Goal: Information Seeking & Learning: Find specific fact

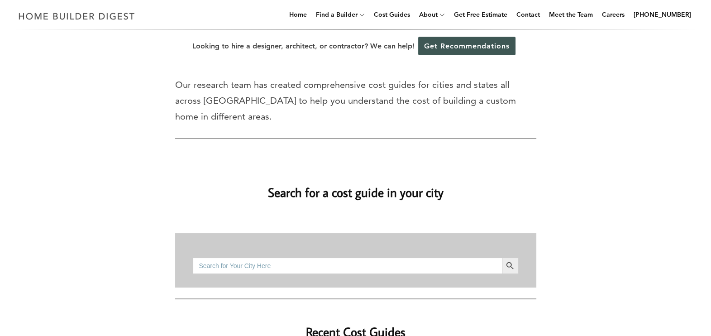
click at [257, 257] on input "Search for:" at bounding box center [347, 265] width 309 height 16
click at [502, 257] on button "Search Button" at bounding box center [510, 265] width 16 height 16
drag, startPoint x: 213, startPoint y: 249, endPoint x: 217, endPoint y: 251, distance: 4.7
click at [213, 257] on input "madison, WI" at bounding box center [347, 265] width 309 height 16
click at [502, 257] on button "Search Button" at bounding box center [510, 265] width 16 height 16
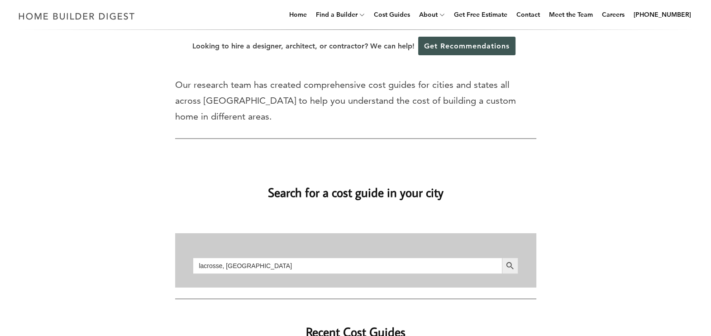
drag, startPoint x: 247, startPoint y: 251, endPoint x: 121, endPoint y: 251, distance: 126.2
type input "r"
click at [502, 257] on button "Search Button" at bounding box center [510, 265] width 16 height 16
drag, startPoint x: 268, startPoint y: 243, endPoint x: 151, endPoint y: 240, distance: 117.7
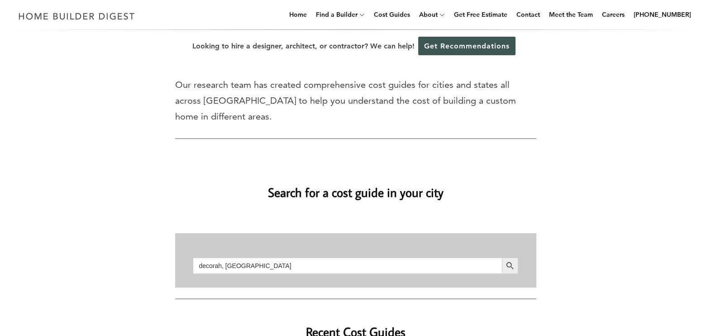
type input "milwaukee, wi"
click at [502, 257] on button "Search Button" at bounding box center [510, 265] width 16 height 16
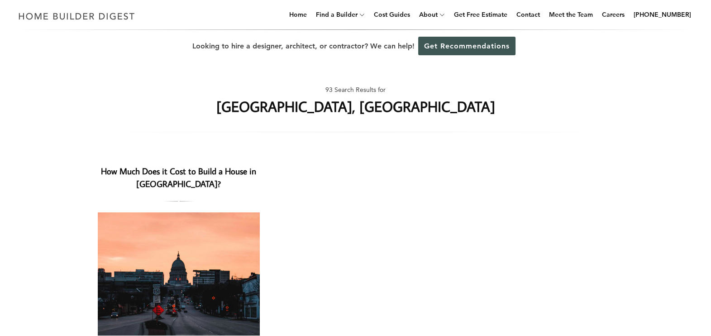
click at [204, 264] on img at bounding box center [179, 273] width 162 height 123
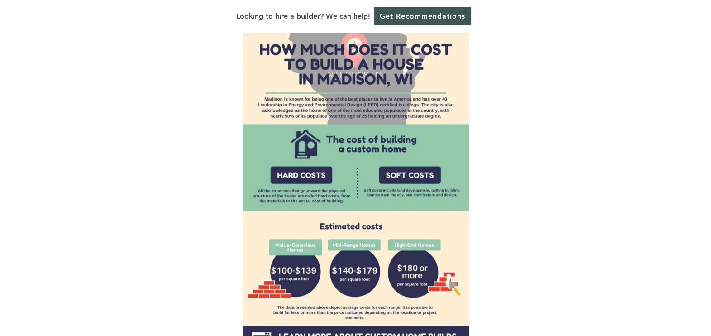
scroll to position [679, 0]
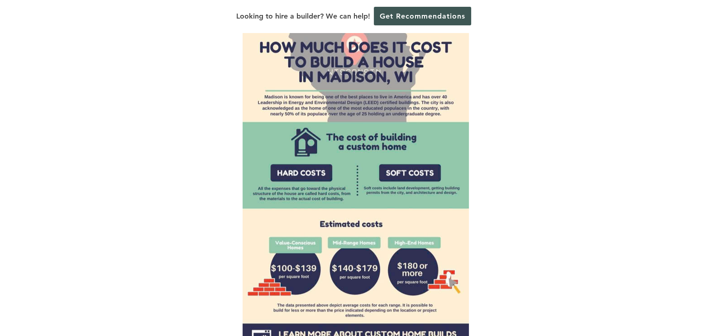
click at [528, 204] on div at bounding box center [355, 174] width 361 height 362
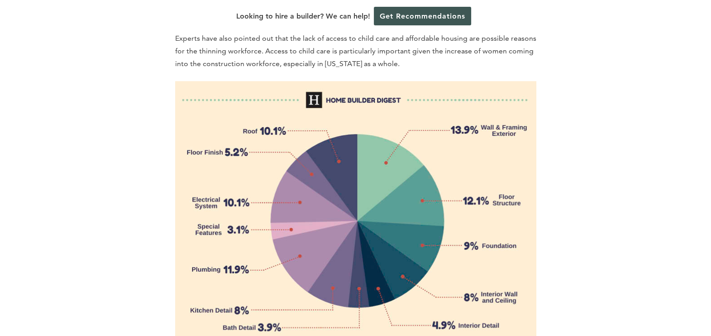
scroll to position [1131, 0]
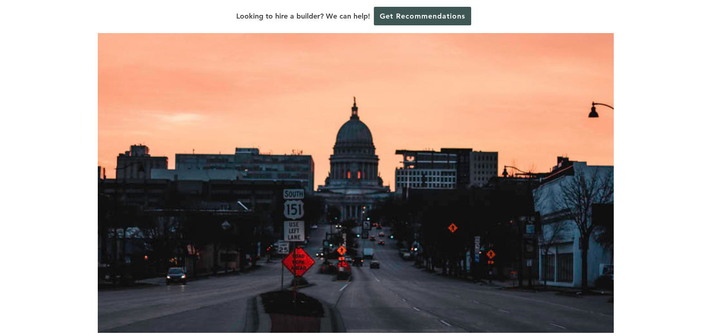
scroll to position [0, 0]
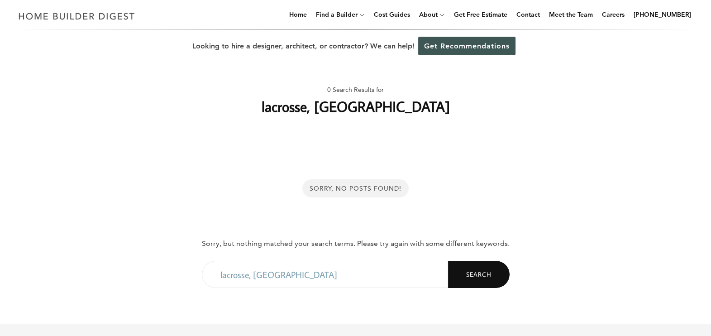
click at [328, 267] on input "lacrosse, WI" at bounding box center [325, 274] width 246 height 27
click at [467, 273] on span "Search" at bounding box center [478, 274] width 25 height 8
click at [310, 274] on input "lacrosse" at bounding box center [325, 274] width 246 height 27
type input "l"
type input "prairie du chein"
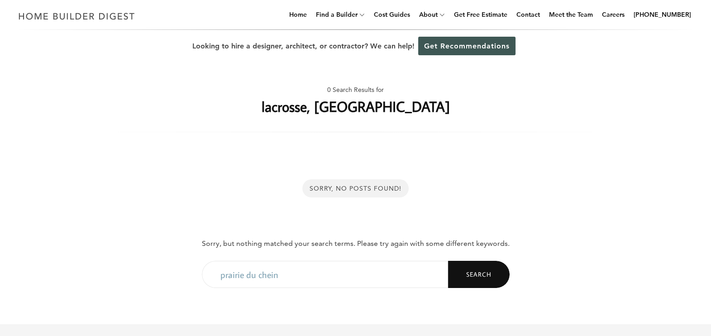
click at [448, 261] on button "Search" at bounding box center [479, 274] width 62 height 27
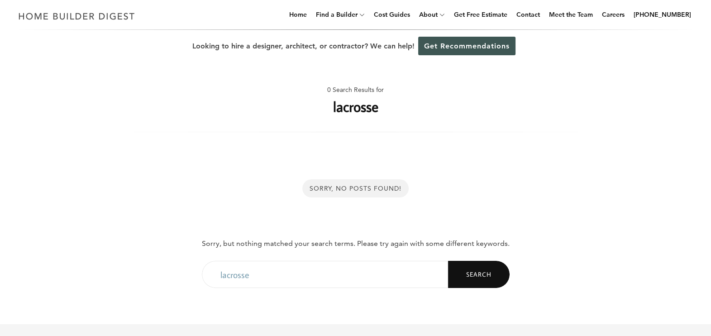
drag, startPoint x: 276, startPoint y: 274, endPoint x: 103, endPoint y: 283, distance: 173.0
click at [103, 283] on div "Sorry, No Posts Found! Sorry, but nothing matched your search terms. Please try…" at bounding box center [356, 235] width 516 height 149
type input "u"
type input "dubuque, [GEOGRAPHIC_DATA]"
click at [470, 266] on button "Search" at bounding box center [479, 274] width 62 height 27
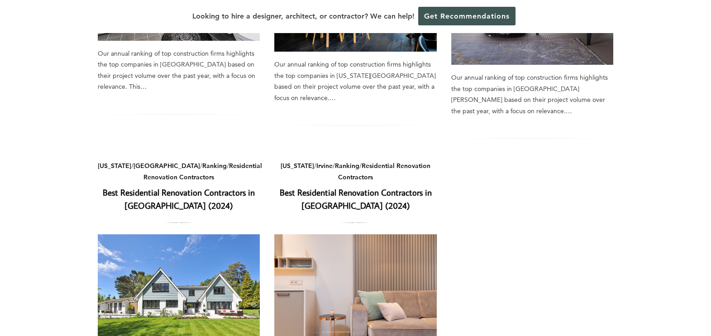
scroll to position [791, 0]
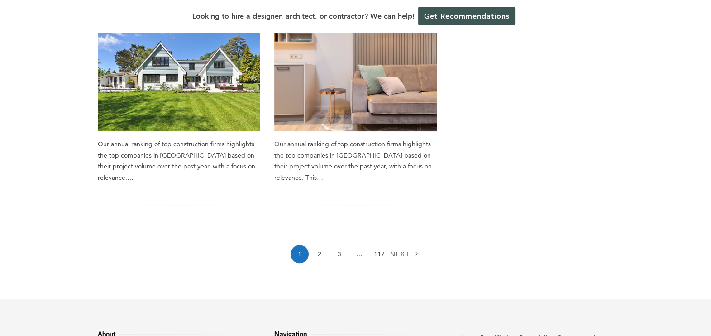
click at [394, 245] on div "1 2 3 … 117 Next" at bounding box center [356, 256] width 516 height 22
click at [400, 245] on link "Next" at bounding box center [405, 254] width 31 height 18
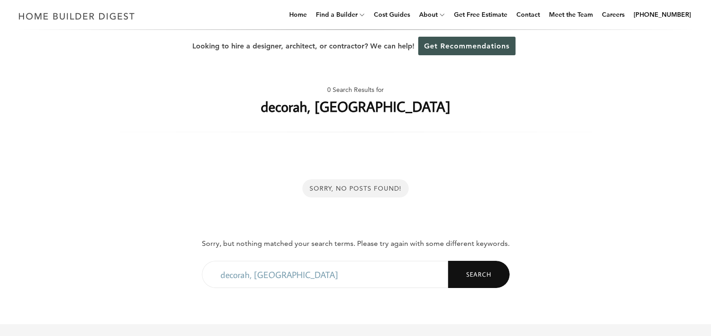
drag, startPoint x: 295, startPoint y: 273, endPoint x: 209, endPoint y: 288, distance: 88.2
click at [209, 288] on div "Sorry, No Posts Found! Sorry, but nothing matched your search terms. Please try…" at bounding box center [356, 235] width 516 height 149
type input "rochestor, [GEOGRAPHIC_DATA]"
click at [464, 277] on button "Search" at bounding box center [479, 274] width 62 height 27
drag, startPoint x: 357, startPoint y: 275, endPoint x: 94, endPoint y: 285, distance: 263.5
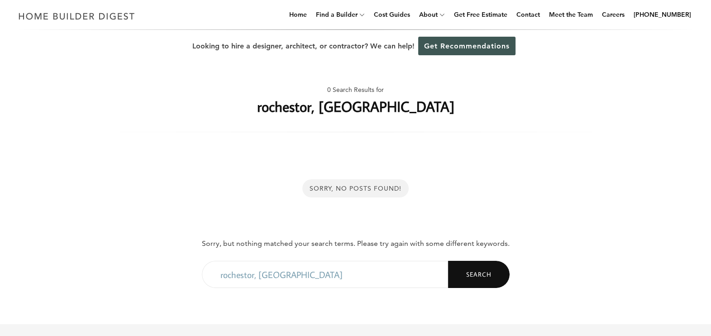
click at [94, 285] on div "Sorry, No Posts Found! Sorry, but nothing matched your search terms. Please try…" at bounding box center [355, 236] width 545 height 178
type input "cedar rapids, ia"
click at [498, 267] on button "Search" at bounding box center [479, 274] width 62 height 27
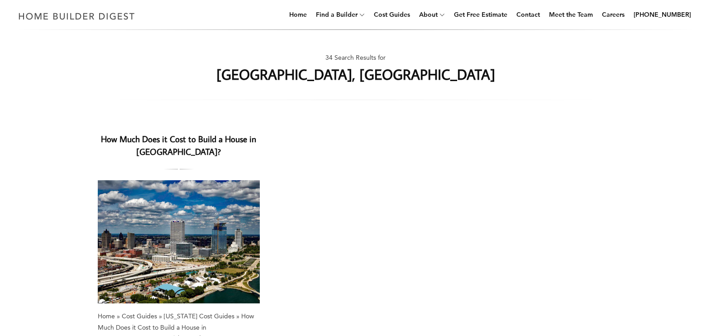
scroll to position [56, 0]
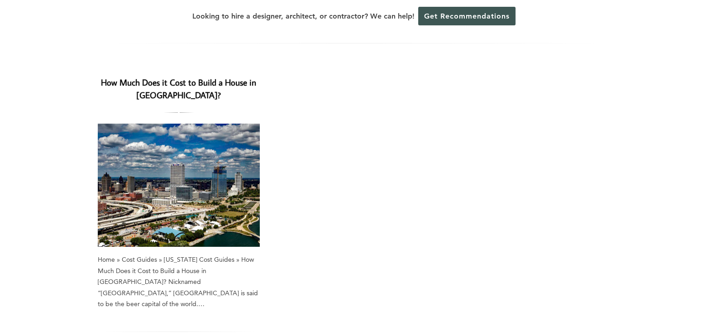
click at [176, 185] on img at bounding box center [179, 184] width 162 height 123
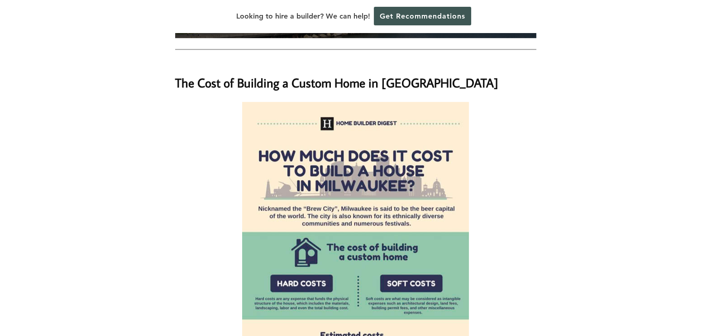
scroll to position [848, 0]
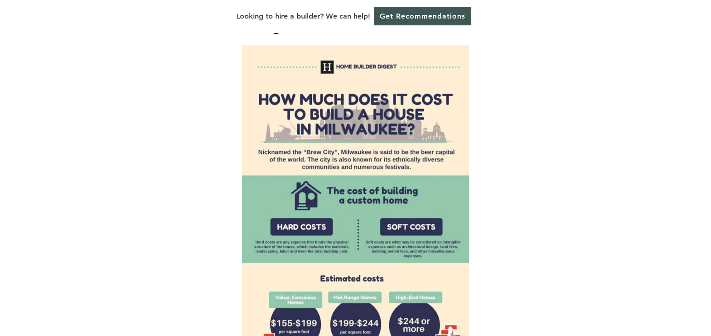
drag, startPoint x: 530, startPoint y: 179, endPoint x: 524, endPoint y: 177, distance: 5.9
click at [527, 179] on p at bounding box center [355, 228] width 361 height 366
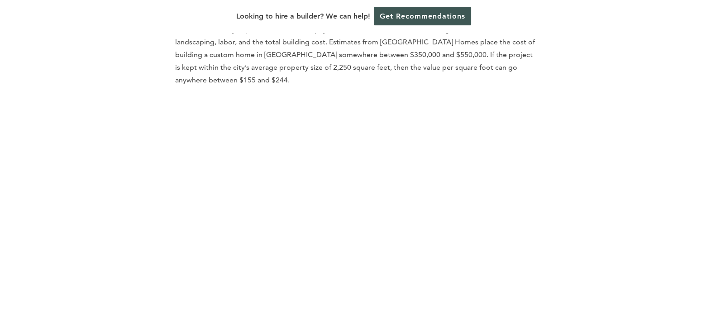
scroll to position [1470, 0]
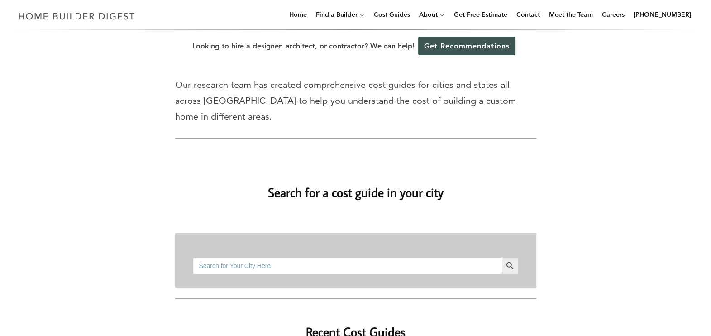
click at [226, 257] on input "Search for:" at bounding box center [347, 265] width 309 height 16
type input "[GEOGRAPHIC_DATA], [GEOGRAPHIC_DATA]"
click at [502, 257] on button "Search Button" at bounding box center [510, 265] width 16 height 16
